Goal: Task Accomplishment & Management: Use online tool/utility

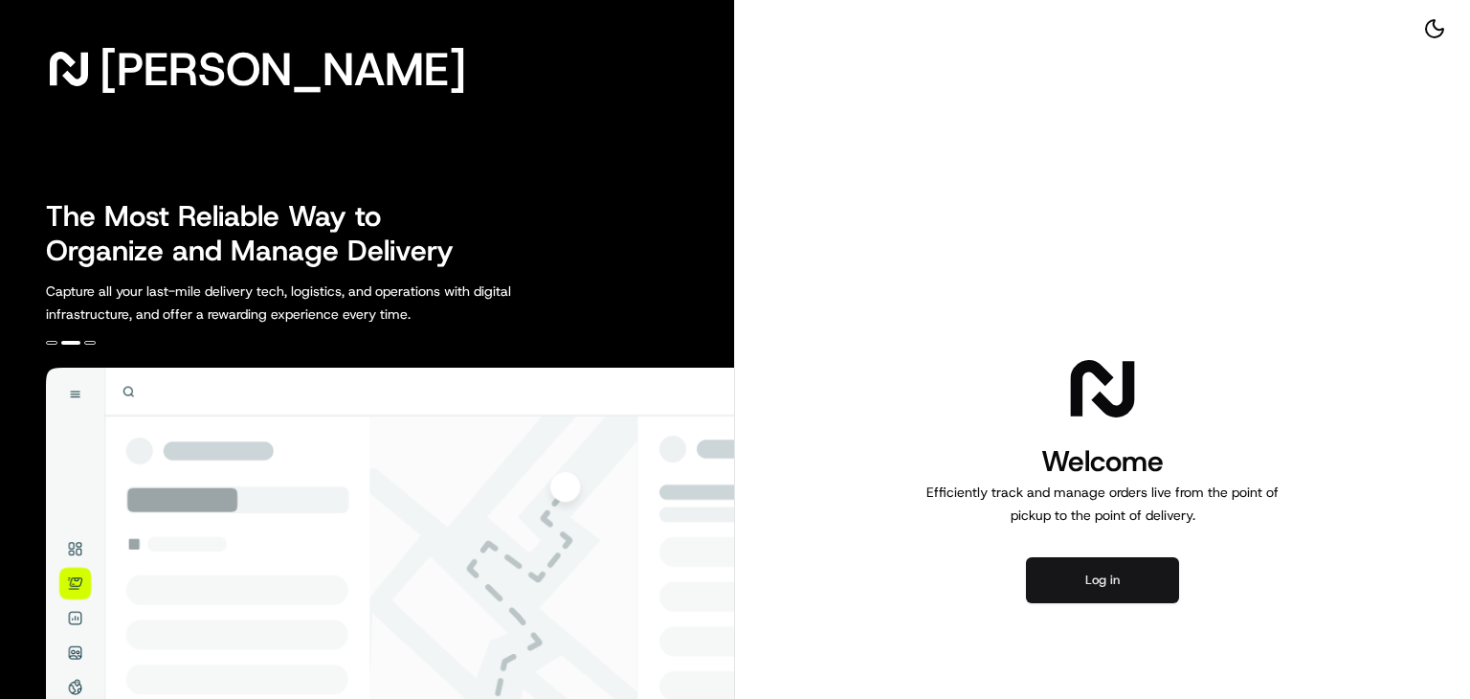
click at [1104, 586] on button "Log in" at bounding box center [1102, 580] width 153 height 46
